Goal: Task Accomplishment & Management: Complete application form

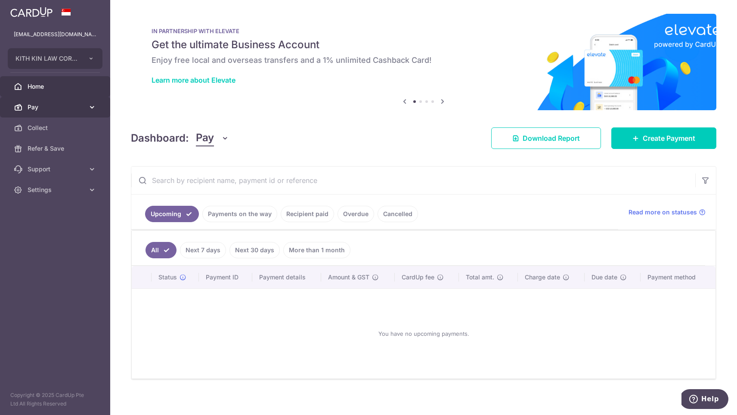
click at [35, 105] on span "Pay" at bounding box center [56, 107] width 57 height 9
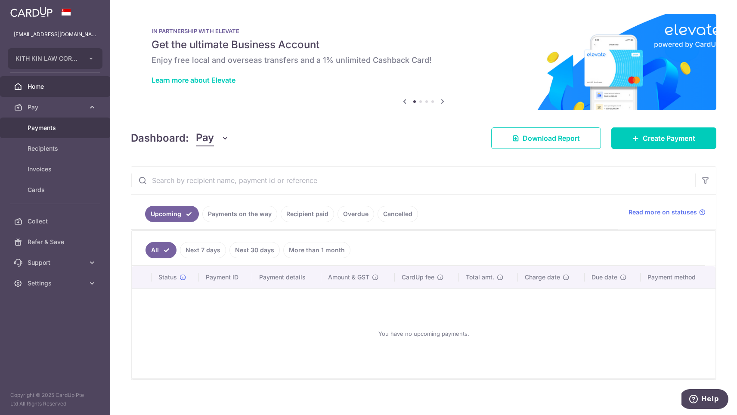
click at [54, 134] on link "Payments" at bounding box center [55, 127] width 110 height 21
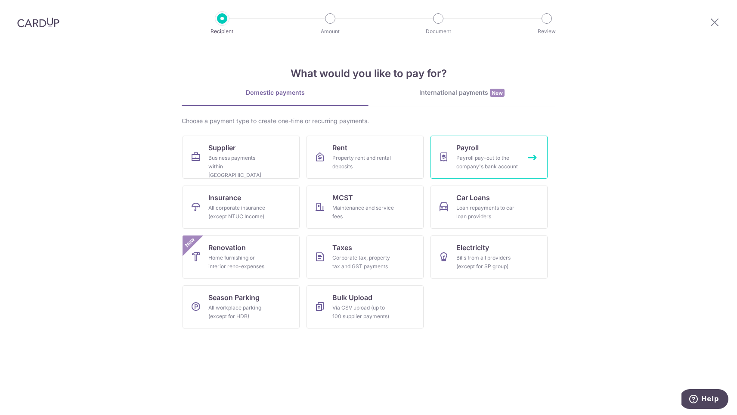
click at [467, 158] on div "Payroll pay-out to the company's bank account" at bounding box center [487, 162] width 62 height 17
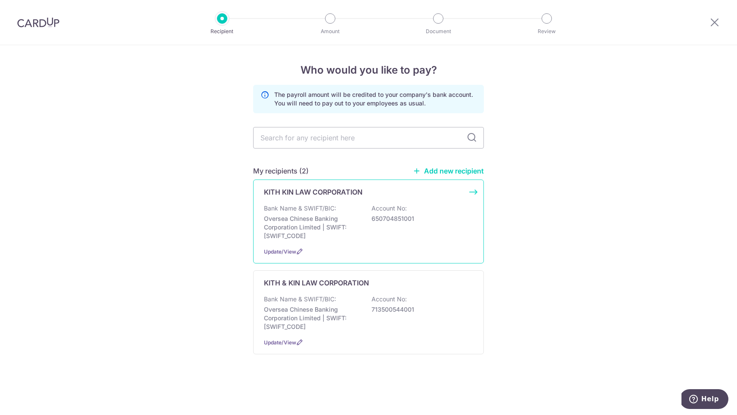
click at [367, 220] on div "Bank Name & SWIFT/BIC: Oversea Chinese Banking Corporation Limited | SWIFT: OCB…" at bounding box center [368, 222] width 209 height 36
click at [411, 305] on p "713500544001" at bounding box center [419, 309] width 96 height 9
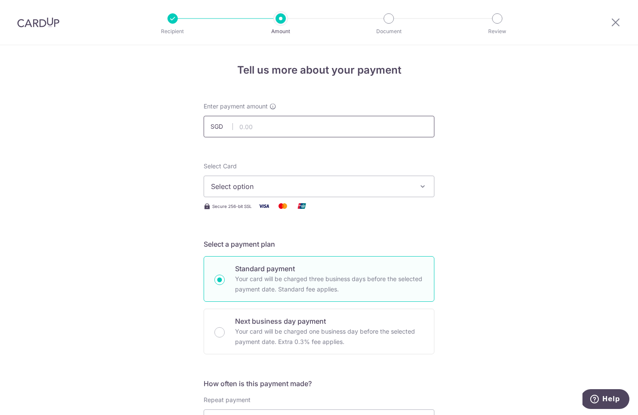
click at [273, 129] on input "text" at bounding box center [319, 127] width 231 height 22
type input "18,889.00"
click at [250, 192] on button "Select option" at bounding box center [319, 187] width 231 height 22
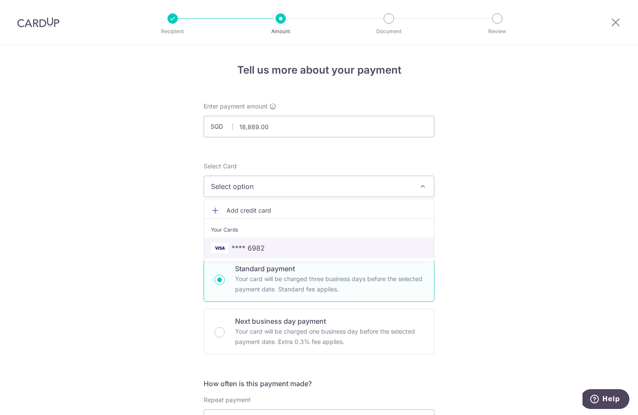
click at [255, 249] on span "**** 6982" at bounding box center [248, 248] width 33 height 10
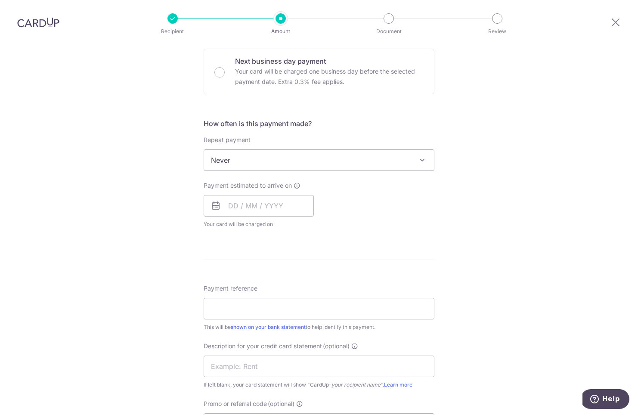
scroll to position [261, 0]
click at [279, 160] on span "Never" at bounding box center [319, 159] width 230 height 21
click at [273, 212] on input "text" at bounding box center [259, 205] width 110 height 22
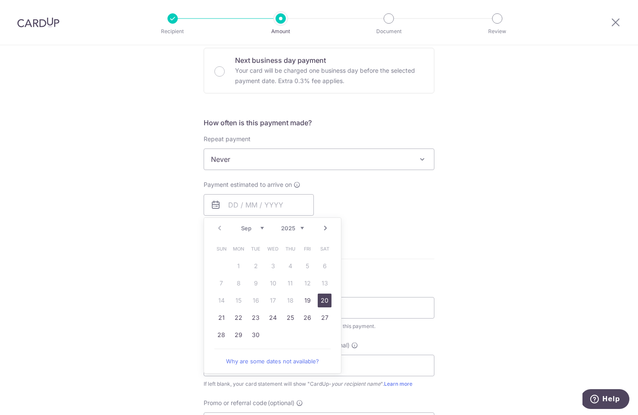
click at [322, 298] on link "20" at bounding box center [325, 301] width 14 height 14
type input "[DATE]"
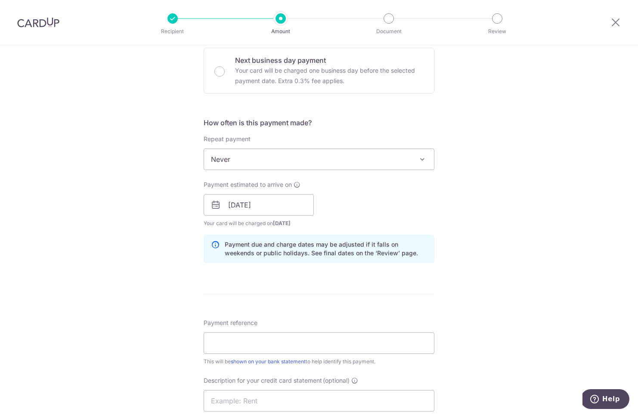
click at [397, 195] on div "Payment estimated to arrive on 20/09/2025 Prev Next Sep Oct Nov Dec 2025 2026 2…" at bounding box center [318, 203] width 241 height 47
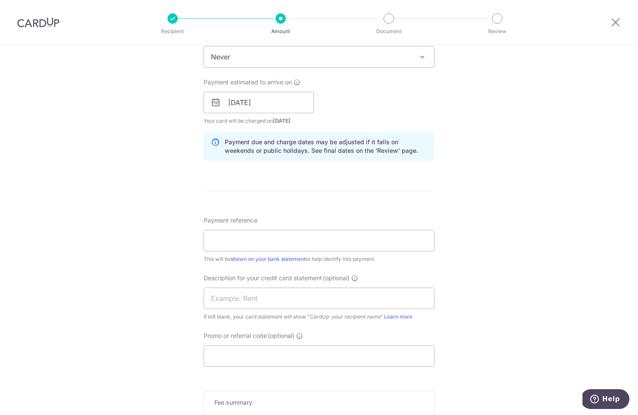
scroll to position [397, 0]
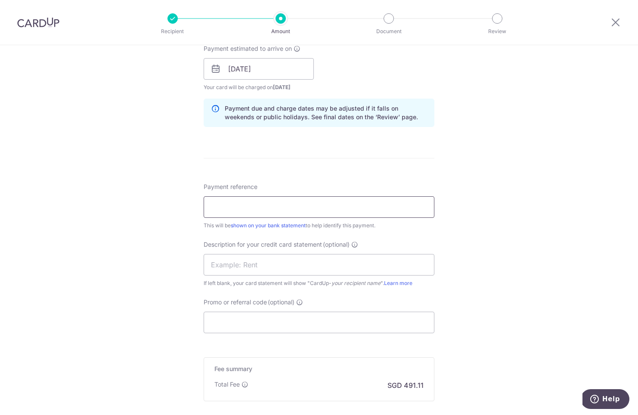
click at [349, 213] on input "Payment reference" at bounding box center [319, 207] width 231 height 22
type input "SalKnkSept2025"
click at [327, 271] on input "text" at bounding box center [319, 265] width 231 height 22
paste input "SalKnkSept2025"
type input "SalKnkSept2025"
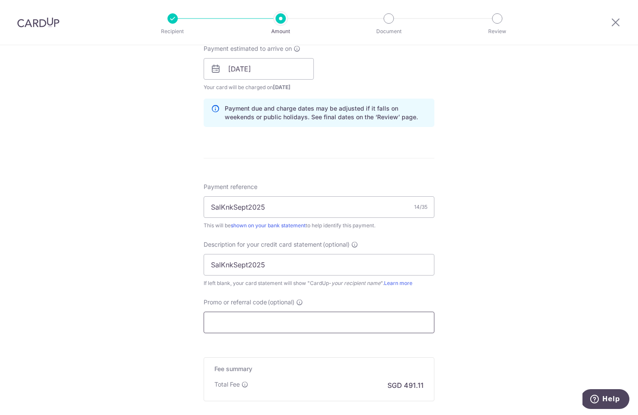
click at [318, 329] on input "Promo or referral code (optional)" at bounding box center [319, 323] width 231 height 22
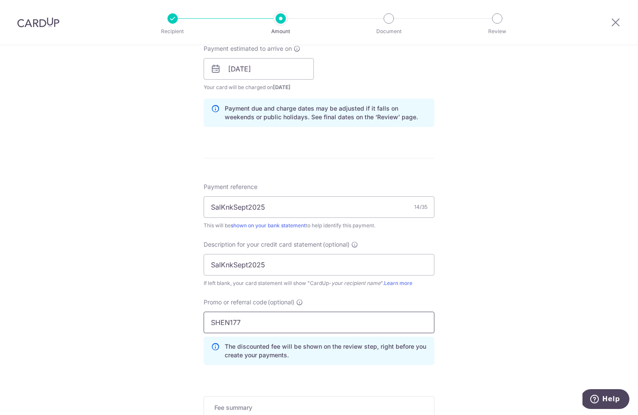
type input "SHEN177"
click at [486, 284] on div "Tell us more about your payment Enter payment amount SGD 18,889.00 18889.00 Sel…" at bounding box center [319, 99] width 638 height 902
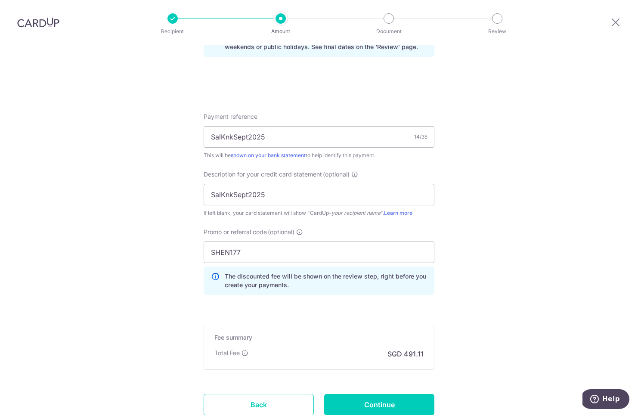
scroll to position [532, 0]
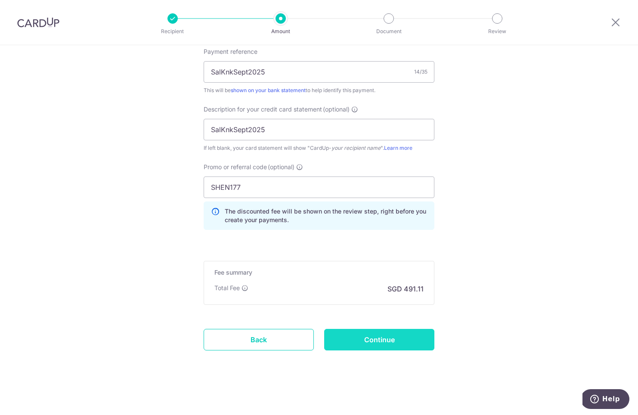
click at [396, 346] on input "Continue" at bounding box center [379, 340] width 110 height 22
type input "Create Schedule"
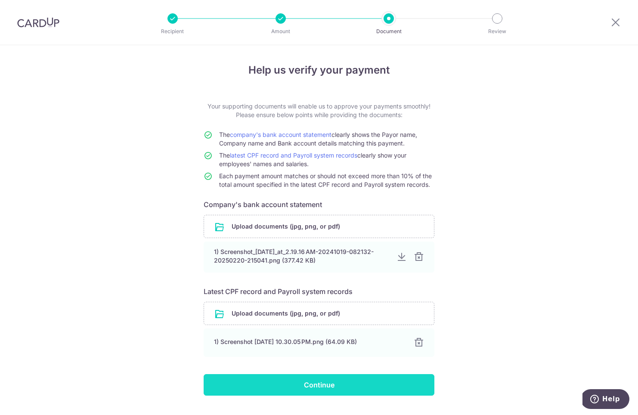
click at [326, 386] on input "Continue" at bounding box center [319, 385] width 231 height 22
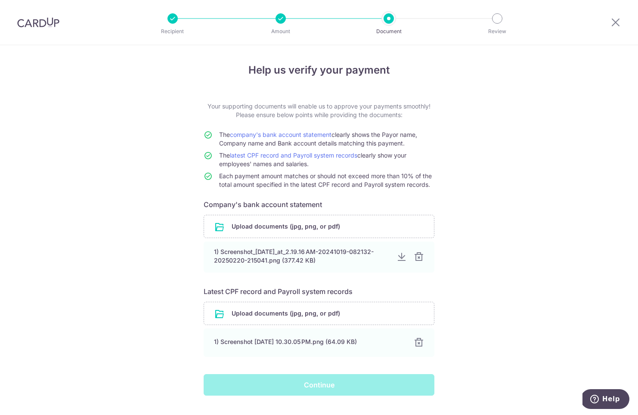
click at [472, 266] on div "Help us verify your payment Your supporting documents will enable us to approve…" at bounding box center [319, 240] width 638 height 391
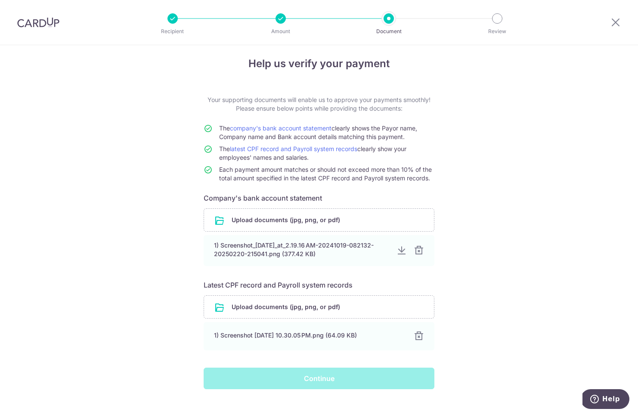
scroll to position [18, 0]
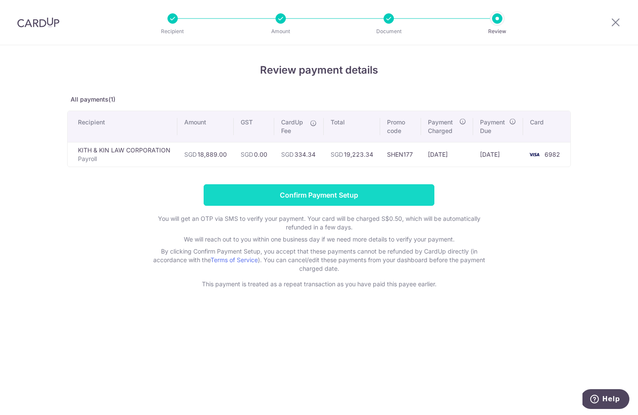
click at [389, 190] on input "Confirm Payment Setup" at bounding box center [319, 195] width 231 height 22
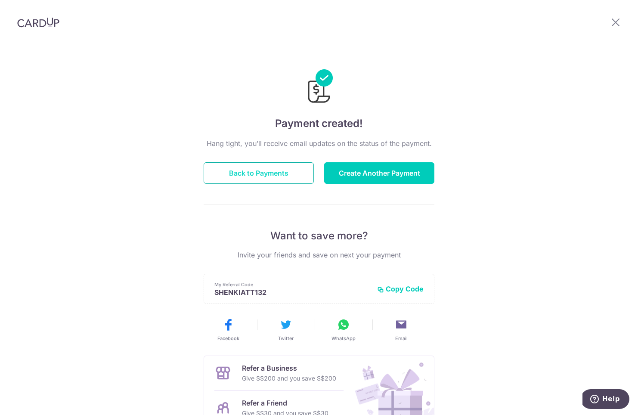
click at [270, 173] on button "Back to Payments" at bounding box center [259, 173] width 110 height 22
